Goal: Find contact information: Find contact information

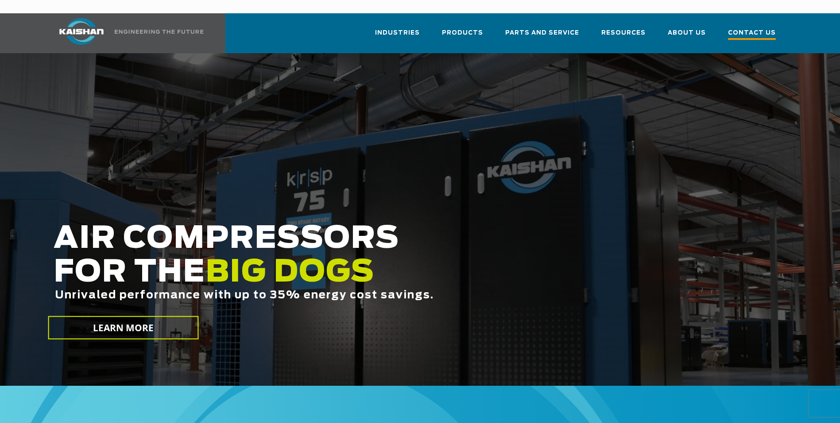
drag, startPoint x: 742, startPoint y: 16, endPoint x: 735, endPoint y: 18, distance: 6.8
click at [742, 28] on span "Contact Us" at bounding box center [752, 34] width 48 height 12
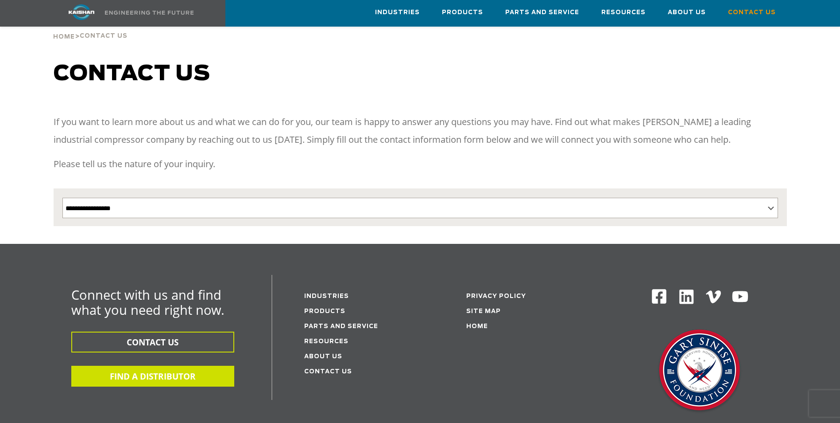
scroll to position [44, 0]
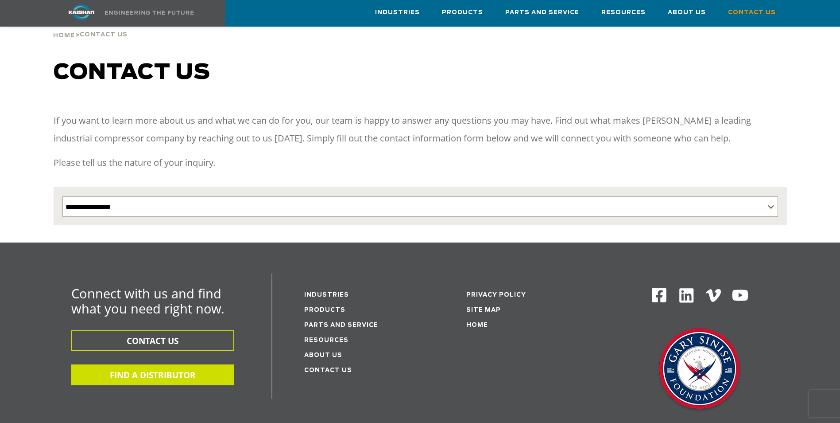
click at [165, 364] on button "FIND A DISTRIBUTOR" at bounding box center [152, 374] width 163 height 21
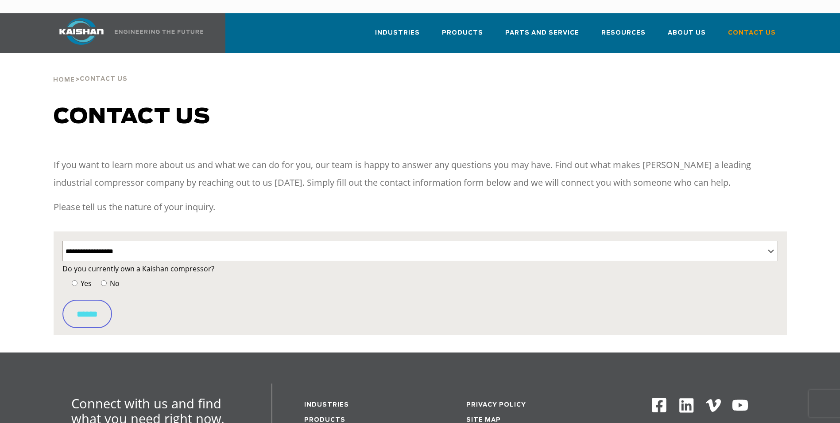
select select "**********"
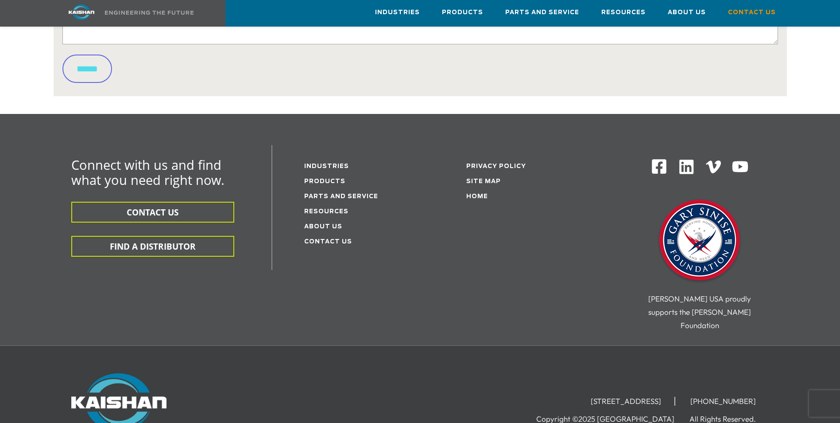
scroll to position [532, 0]
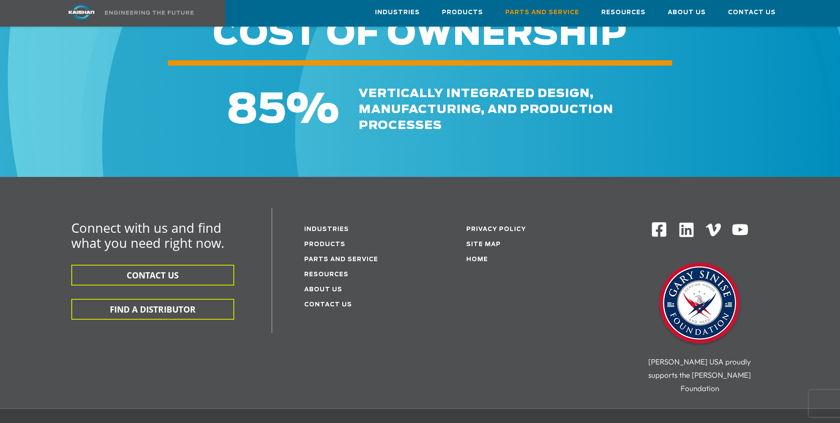
scroll to position [1185, 0]
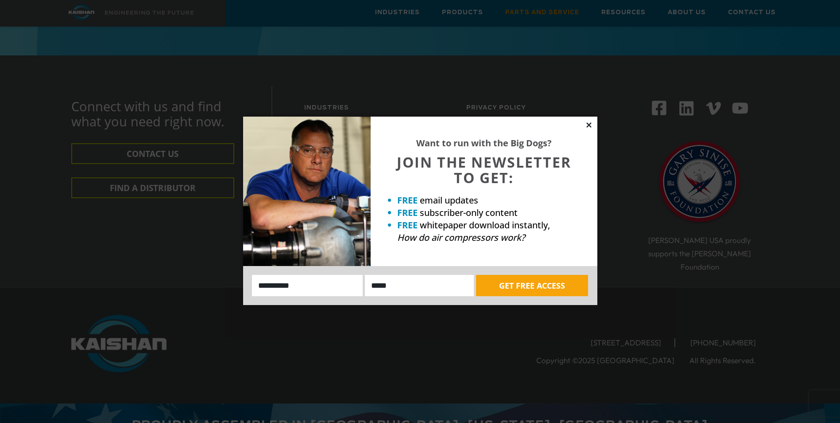
click at [591, 125] on icon at bounding box center [589, 125] width 8 height 8
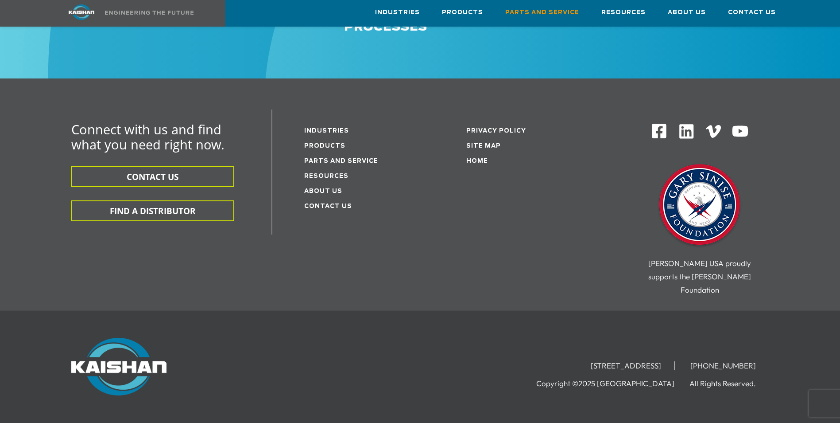
scroll to position [1140, 0]
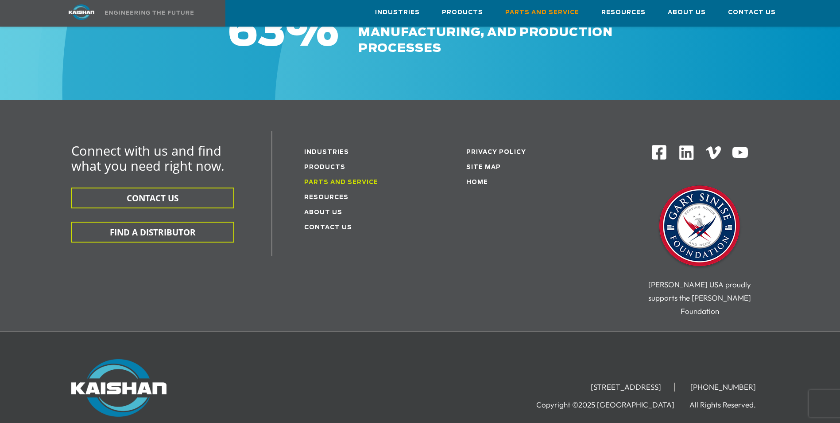
click at [351, 179] on link "Parts and service" at bounding box center [341, 182] width 74 height 6
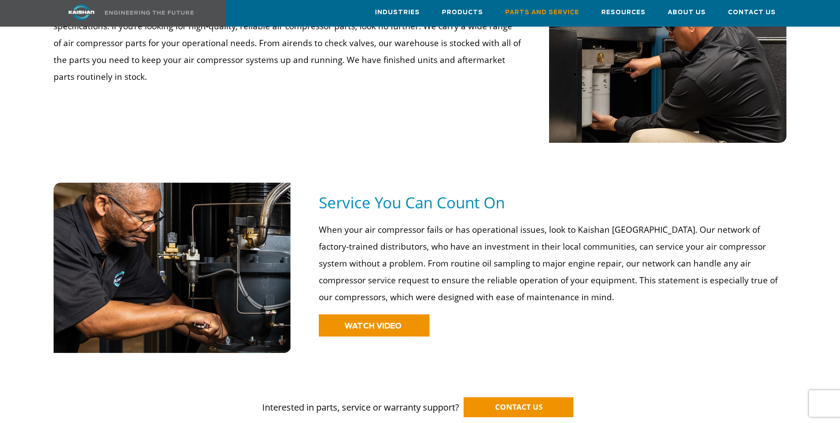
scroll to position [665, 0]
